Goal: Transaction & Acquisition: Purchase product/service

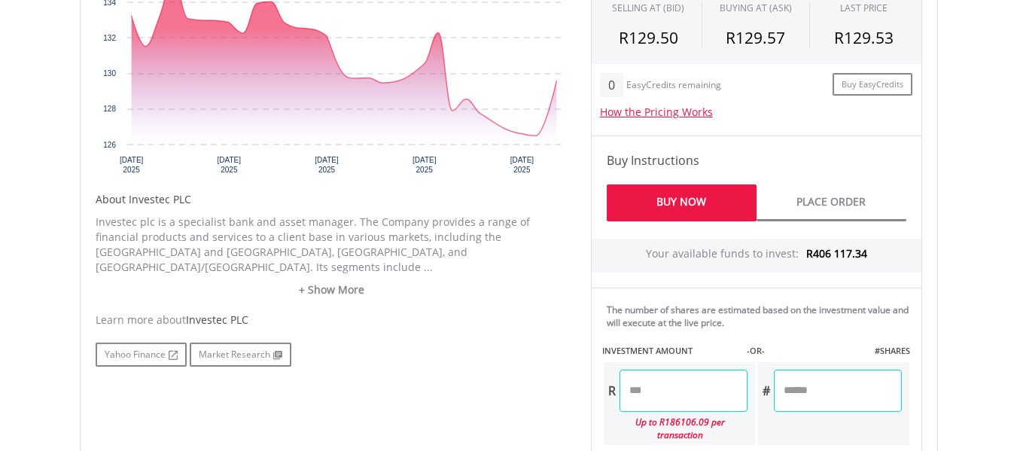
scroll to position [638, 0]
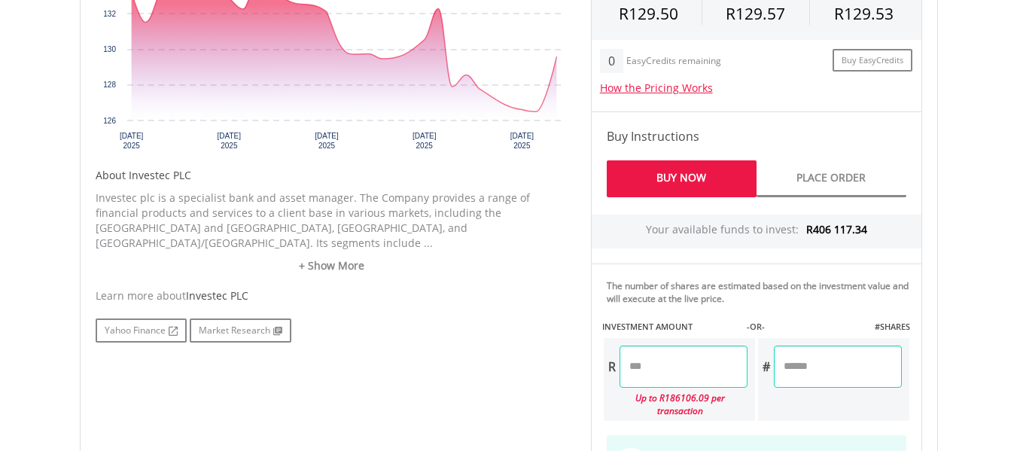
click at [664, 372] on input "number" at bounding box center [683, 366] width 128 height 42
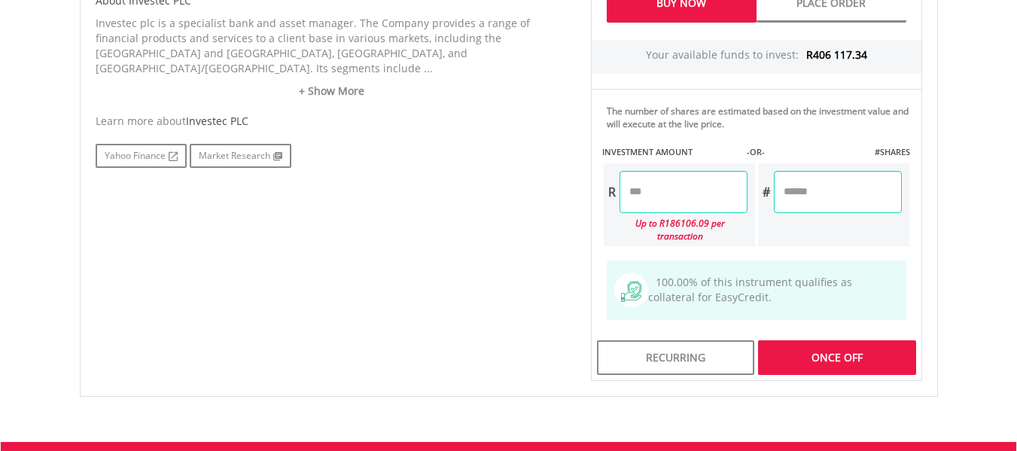
scroll to position [849, 0]
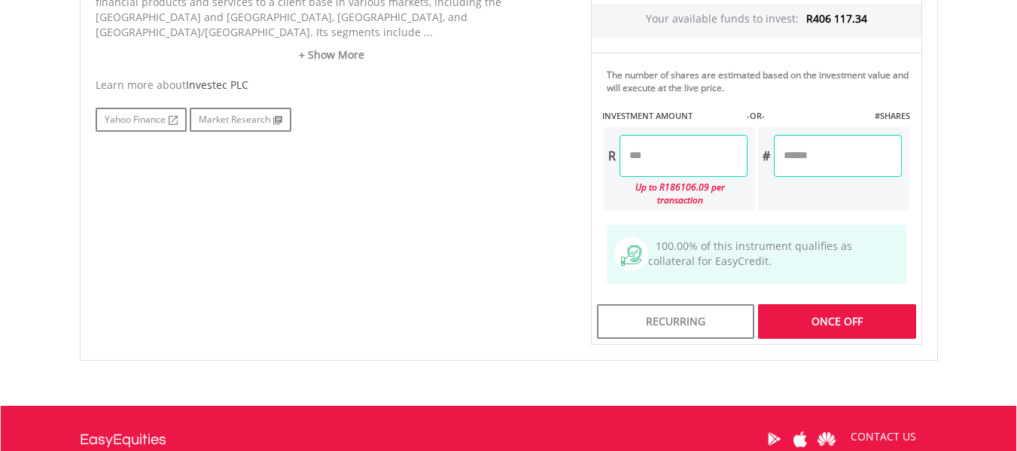
type input "********"
click at [850, 312] on div "Last Updated Price: 15-min. Delay* Price Update Cost: 2 Credits Request A Price…" at bounding box center [756, 8] width 354 height 671
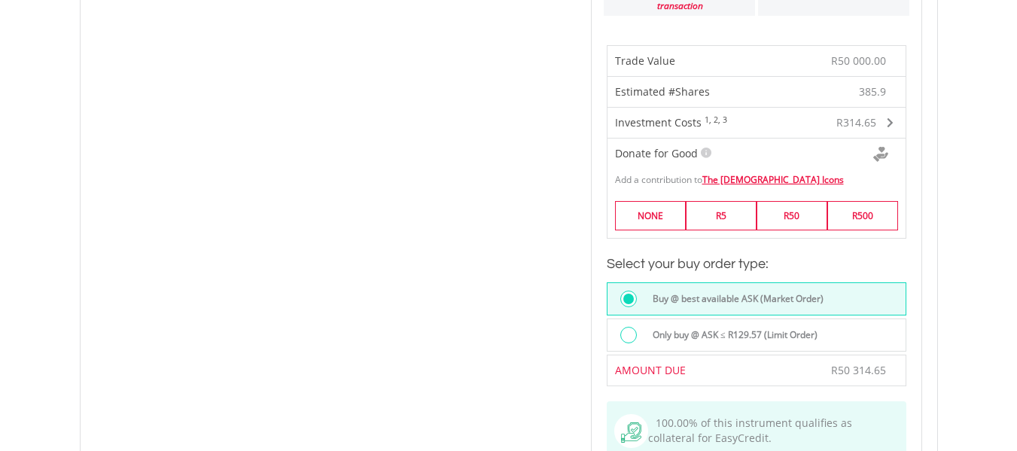
scroll to position [1060, 0]
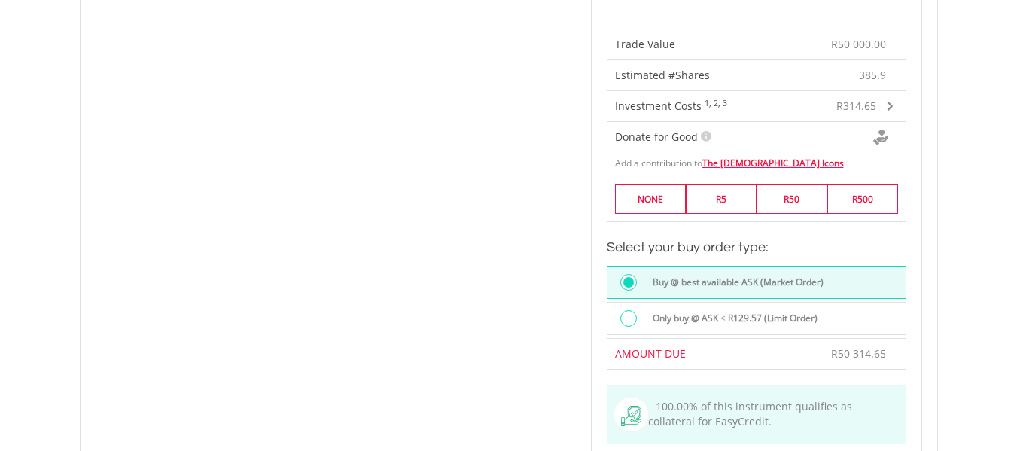
click at [631, 310] on div at bounding box center [628, 318] width 17 height 17
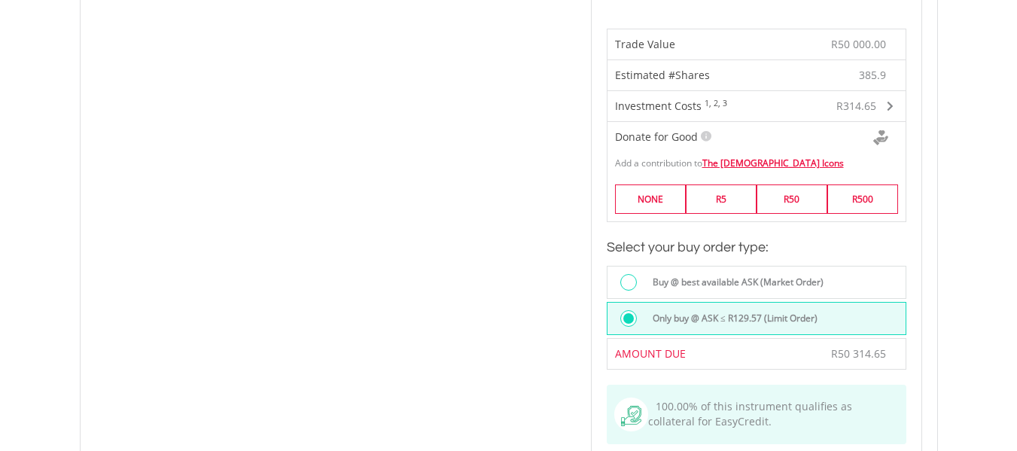
scroll to position [1454, 0]
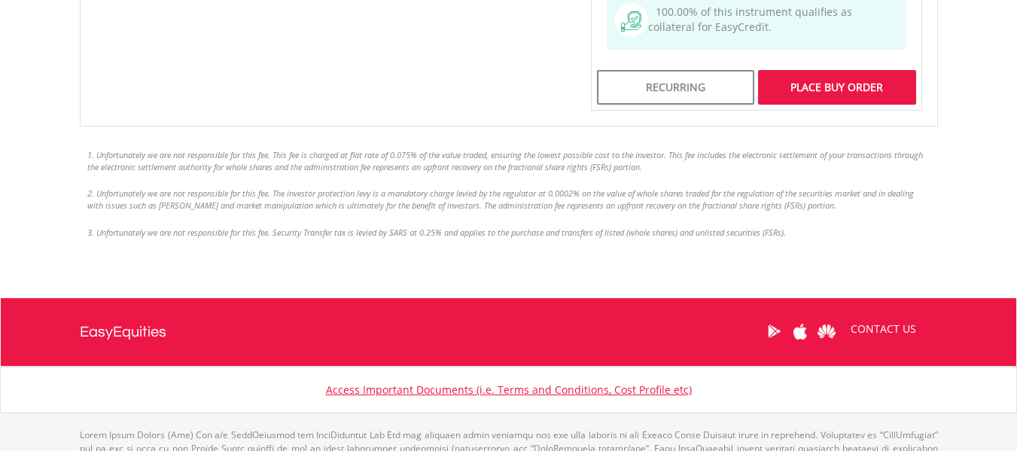
click at [844, 77] on div "Place Buy Order" at bounding box center [836, 87] width 157 height 35
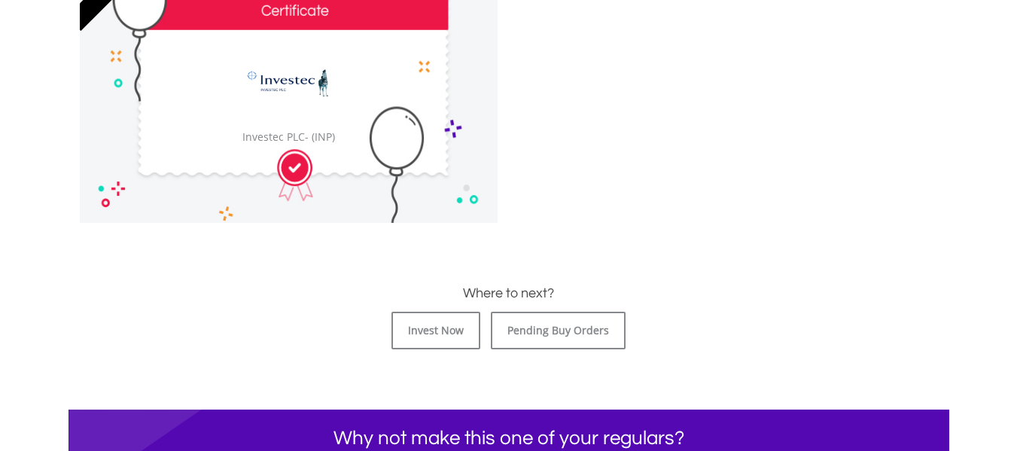
scroll to position [515, 0]
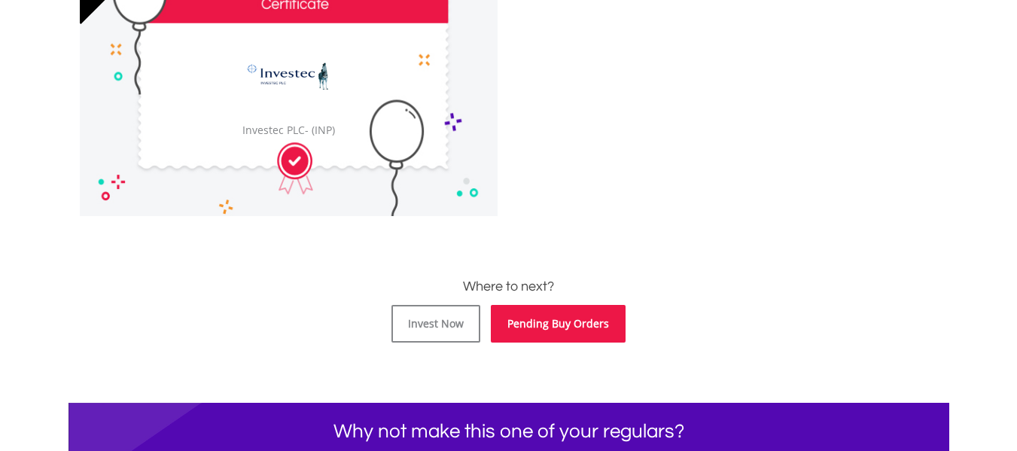
click at [532, 329] on link "Pending Buy Orders" at bounding box center [558, 324] width 135 height 38
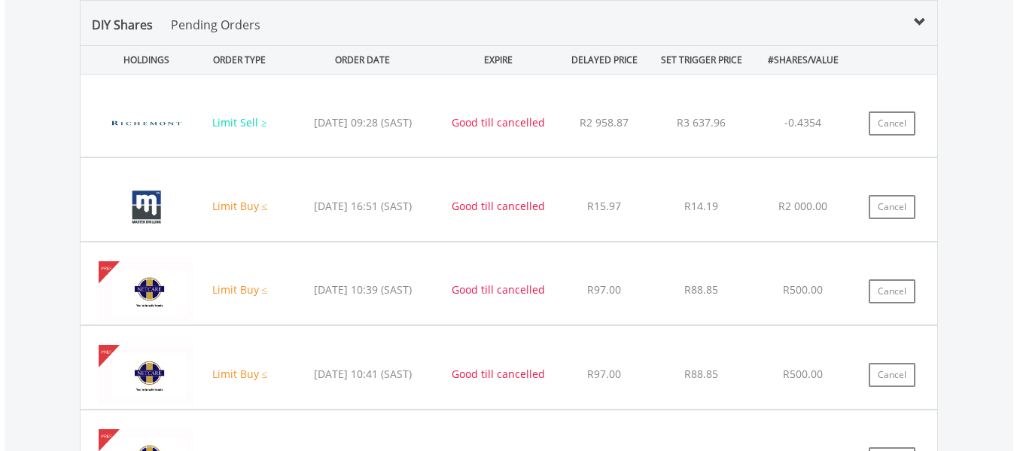
scroll to position [1556, 0]
